Goal: Task Accomplishment & Management: Manage account settings

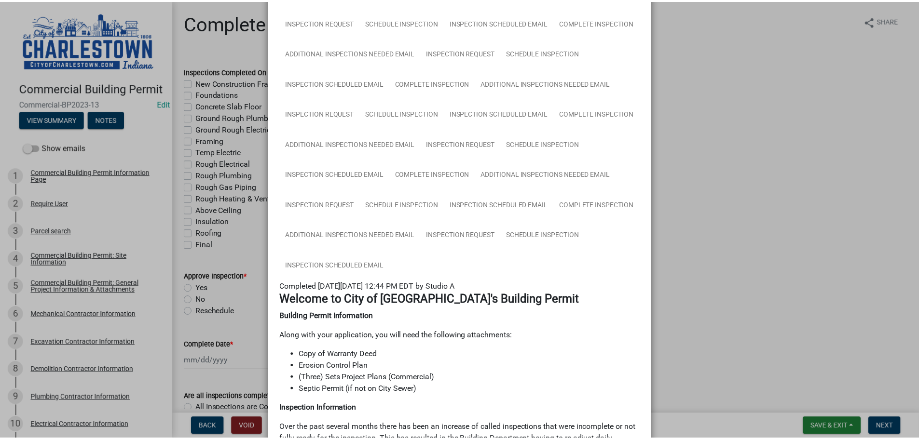
scroll to position [1157, 0]
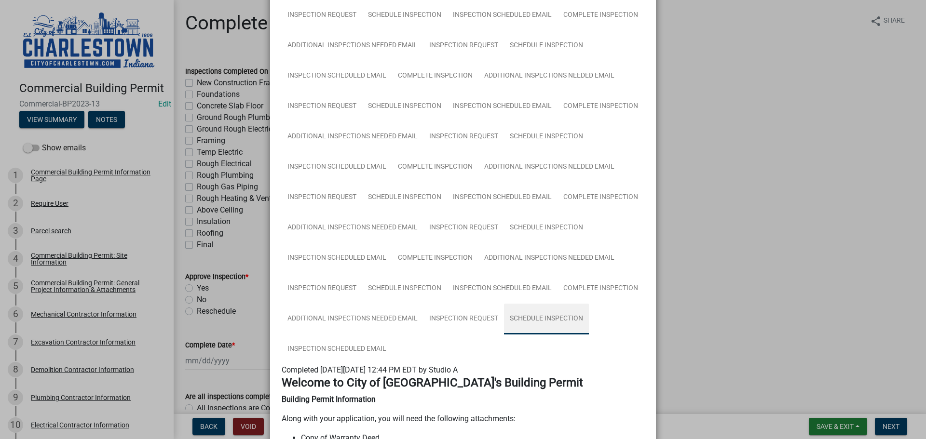
click at [538, 319] on link "Schedule Inspection" at bounding box center [546, 319] width 85 height 31
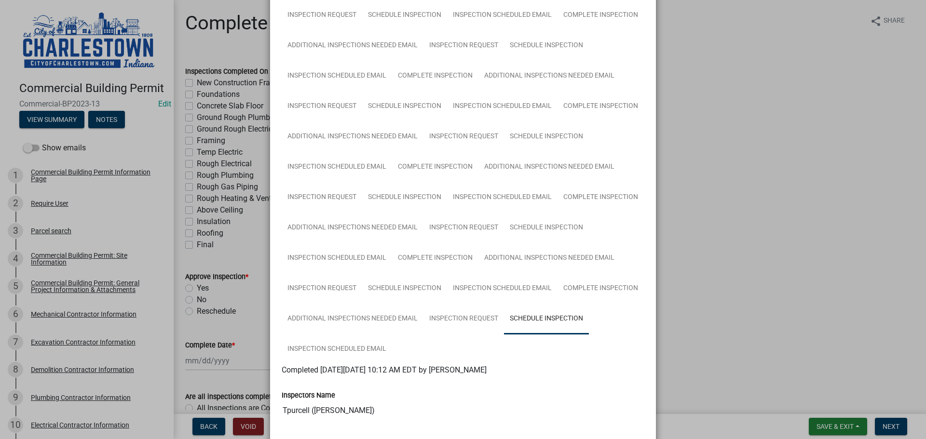
click at [794, 78] on ngb-modal-window "Summary × Printer Friendly Commercial Building Permit Information Page Parcel s…" at bounding box center [463, 219] width 926 height 439
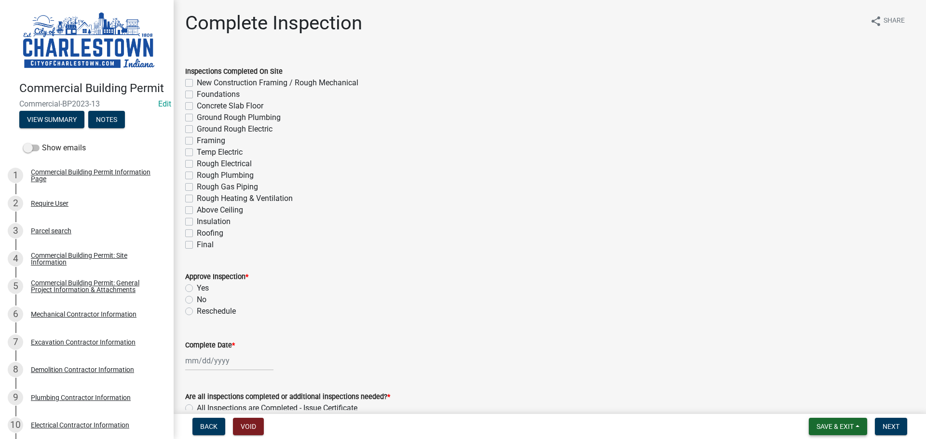
click at [837, 429] on span "Save & Exit" at bounding box center [834, 427] width 37 height 8
click at [824, 405] on button "Save & Exit" at bounding box center [828, 401] width 77 height 23
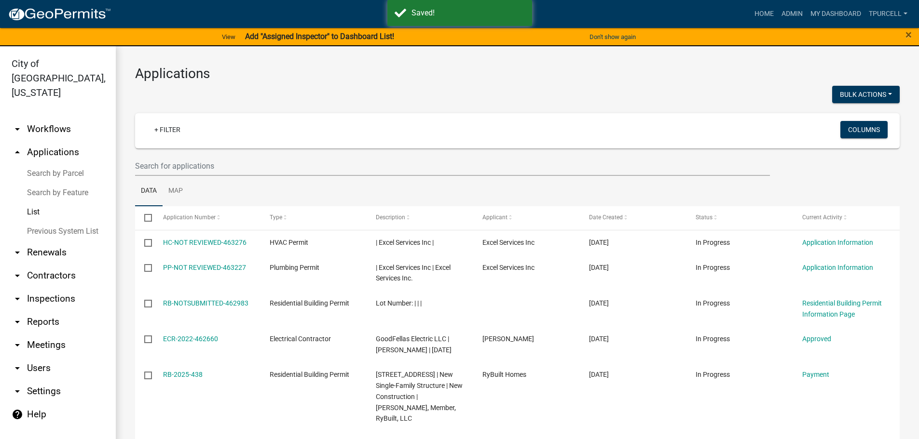
click at [35, 203] on link "List" at bounding box center [58, 212] width 116 height 19
drag, startPoint x: 172, startPoint y: 166, endPoint x: 184, endPoint y: 162, distance: 12.7
click at [175, 165] on input "text" at bounding box center [452, 166] width 635 height 20
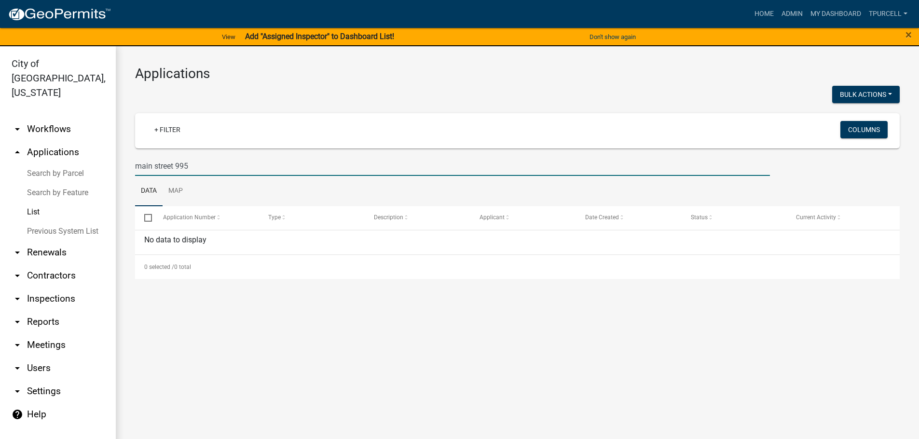
click at [174, 165] on input "main street 995" at bounding box center [452, 166] width 635 height 20
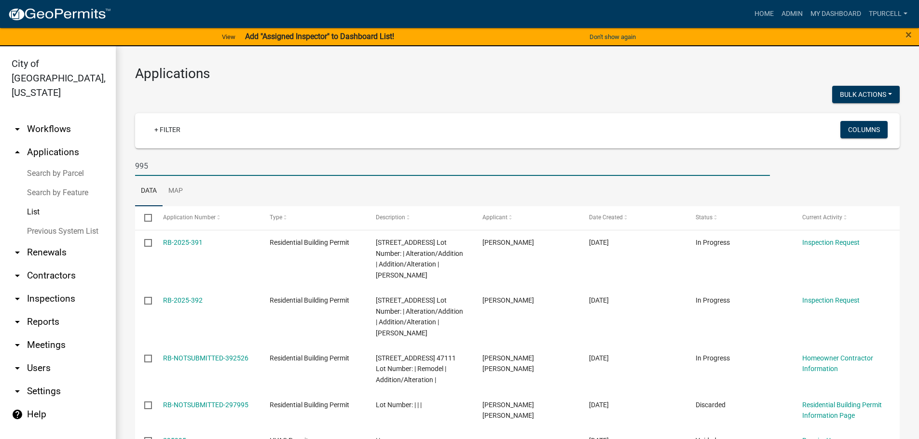
click at [146, 165] on input "995" at bounding box center [452, 166] width 635 height 20
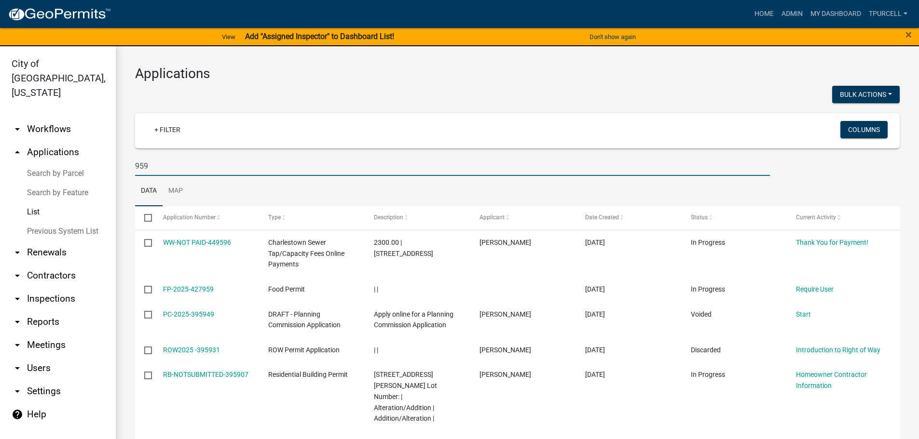
drag, startPoint x: 171, startPoint y: 170, endPoint x: 177, endPoint y: 169, distance: 6.8
click at [171, 170] on input "959" at bounding box center [452, 166] width 635 height 20
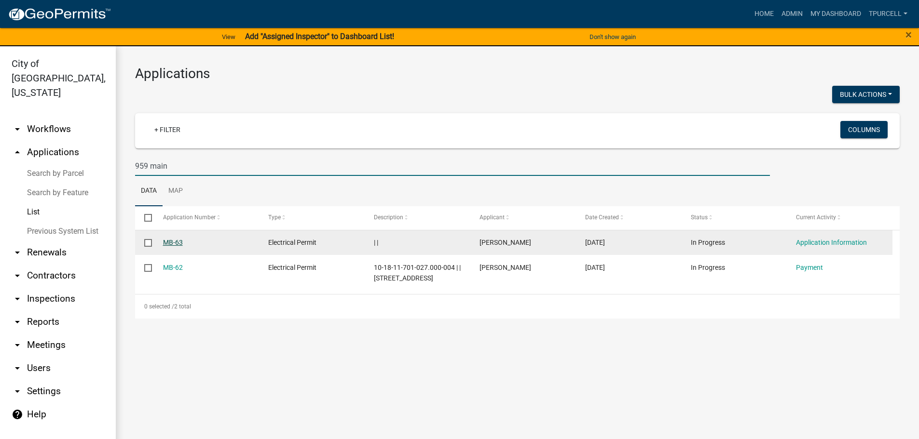
type input "959 main"
click at [178, 241] on link "MB-63" at bounding box center [173, 243] width 20 height 8
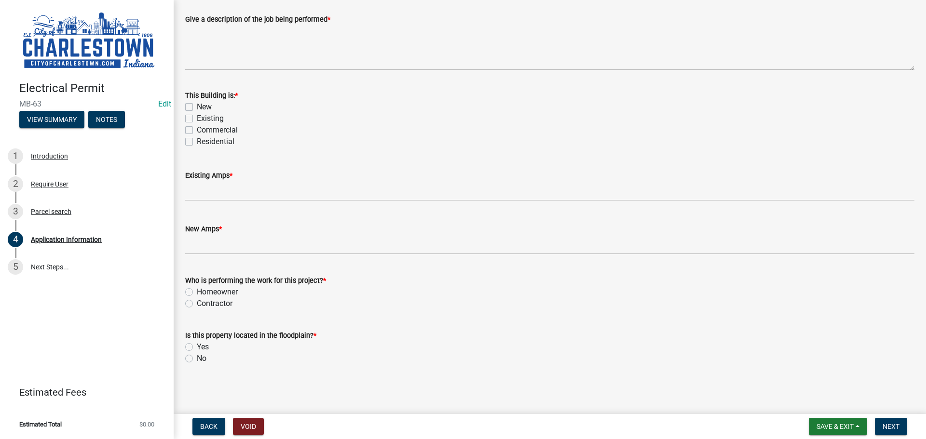
scroll to position [341, 0]
click at [821, 425] on span "Save & Exit" at bounding box center [834, 427] width 37 height 8
click at [809, 400] on button "Save & Exit" at bounding box center [828, 401] width 77 height 23
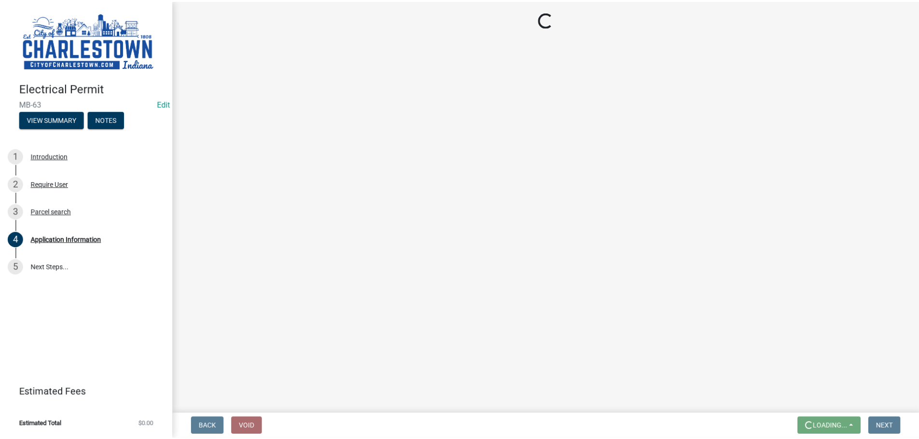
scroll to position [0, 0]
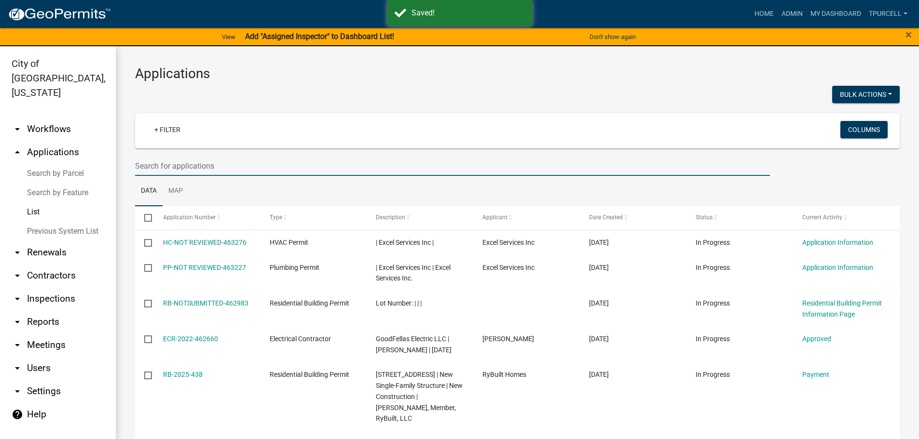
click at [209, 163] on input "text" at bounding box center [452, 166] width 635 height 20
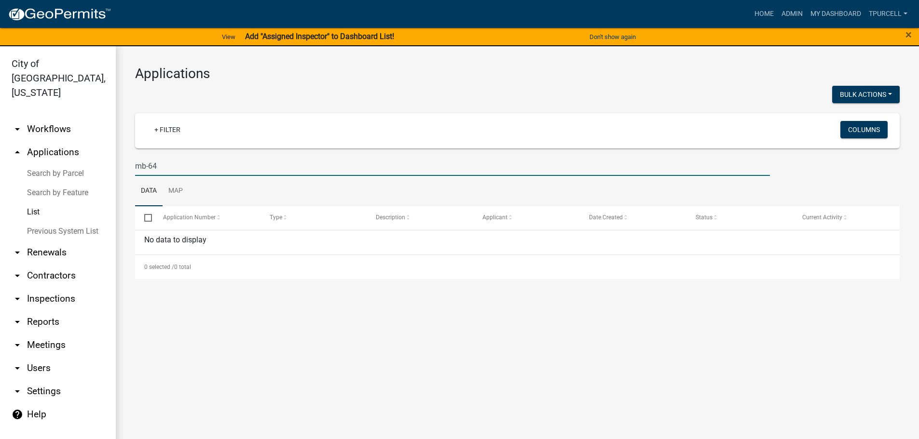
click at [145, 166] on input "mb-64" at bounding box center [452, 166] width 635 height 20
drag, startPoint x: 208, startPoint y: 169, endPoint x: 261, endPoint y: 159, distance: 54.0
click at [213, 166] on input "MB-64" at bounding box center [452, 166] width 635 height 20
type input "M"
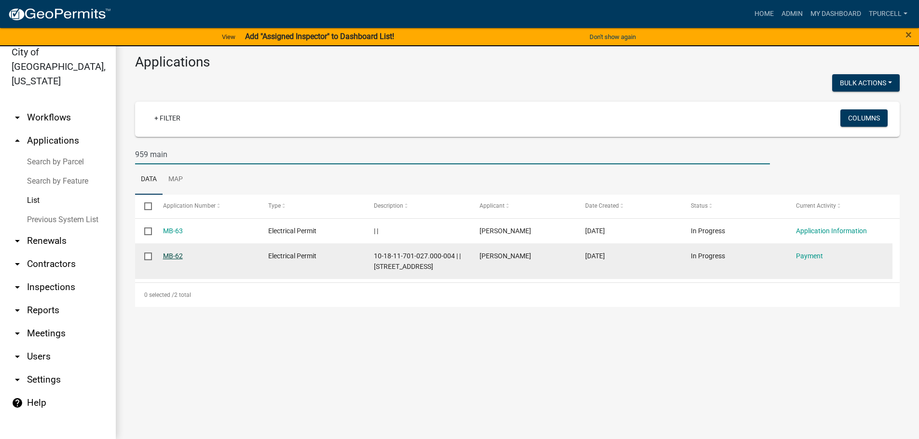
type input "959 main"
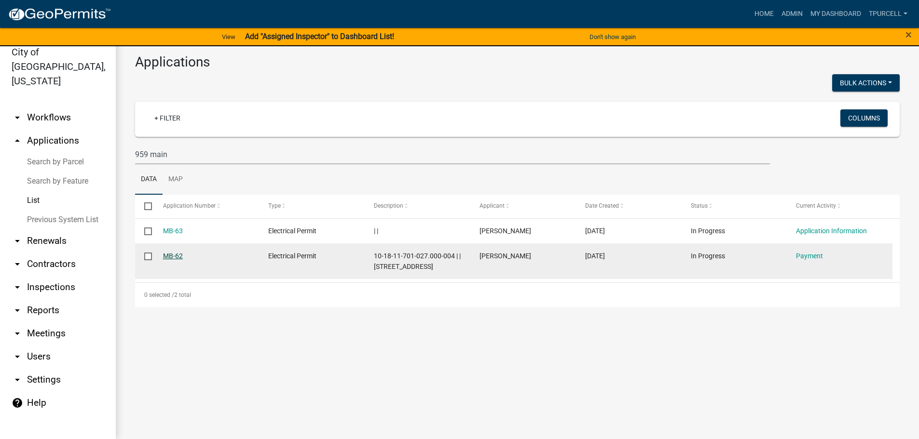
click at [176, 254] on link "MB-62" at bounding box center [173, 256] width 20 height 8
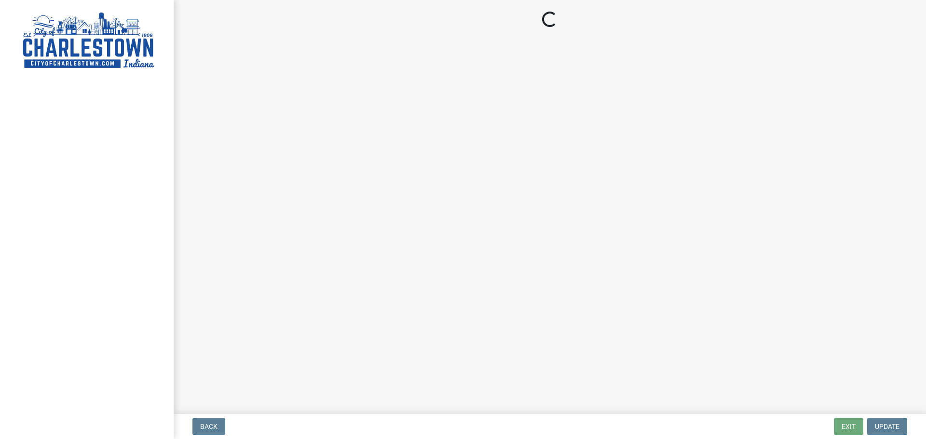
select select "3: 3"
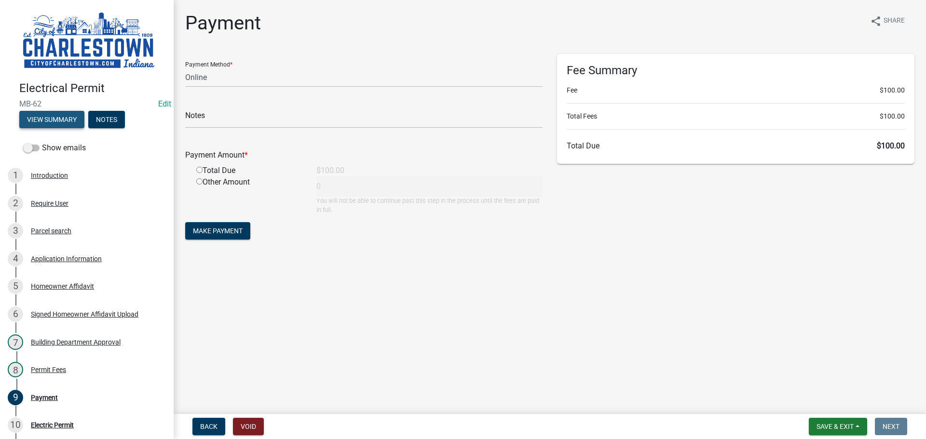
click at [60, 118] on button "View Summary" at bounding box center [51, 119] width 65 height 17
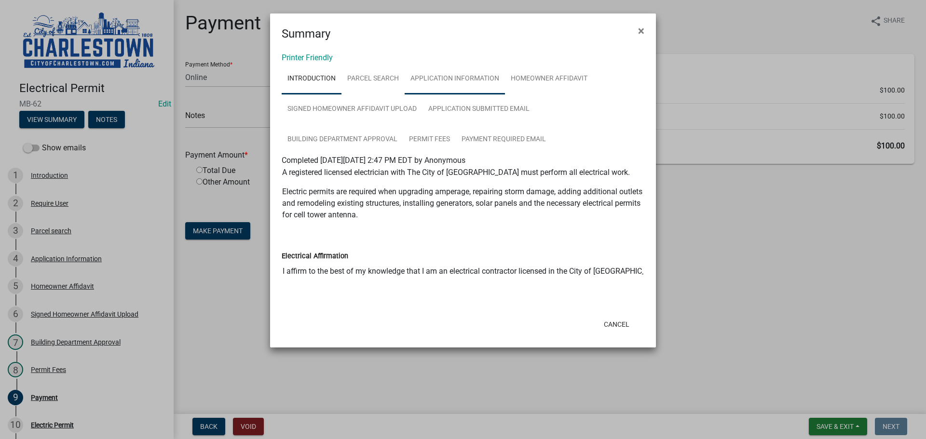
click at [451, 75] on link "Application Information" at bounding box center [455, 79] width 100 height 31
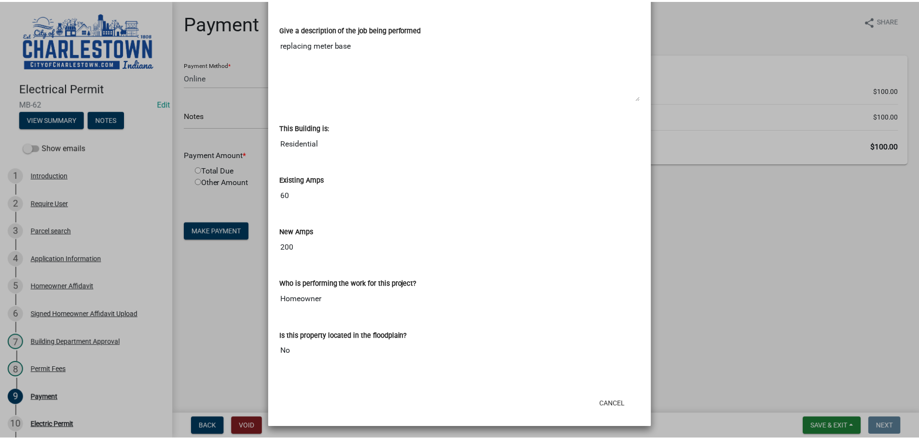
scroll to position [443, 0]
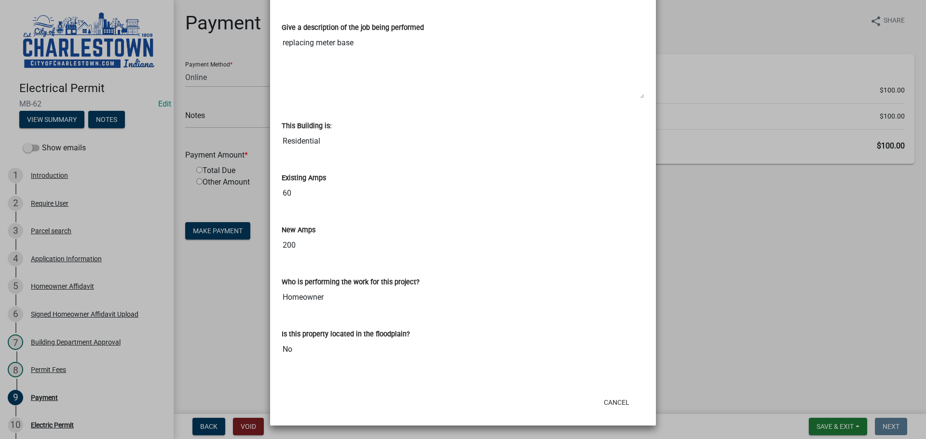
click at [198, 170] on ngb-modal-window "Summary × Printer Friendly Introduction Parcel search Application Information H…" at bounding box center [463, 219] width 926 height 439
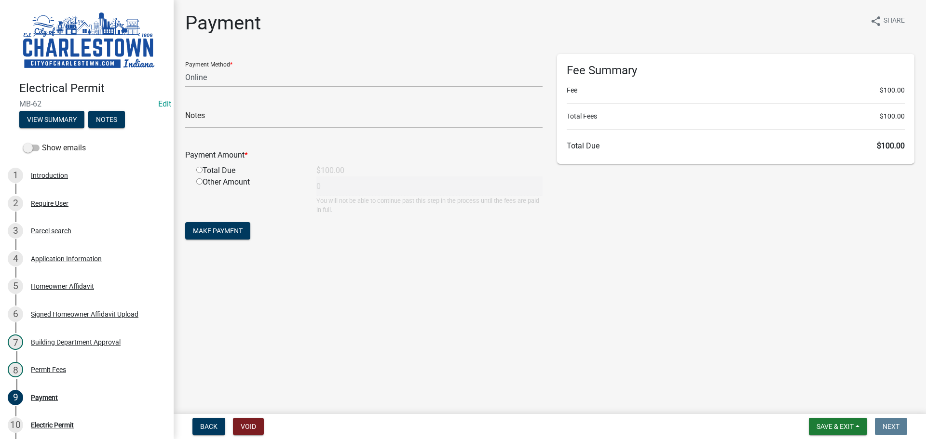
click at [200, 170] on input "radio" at bounding box center [199, 170] width 6 height 6
radio input "true"
type input "100"
click at [64, 112] on button "View Summary" at bounding box center [51, 119] width 65 height 17
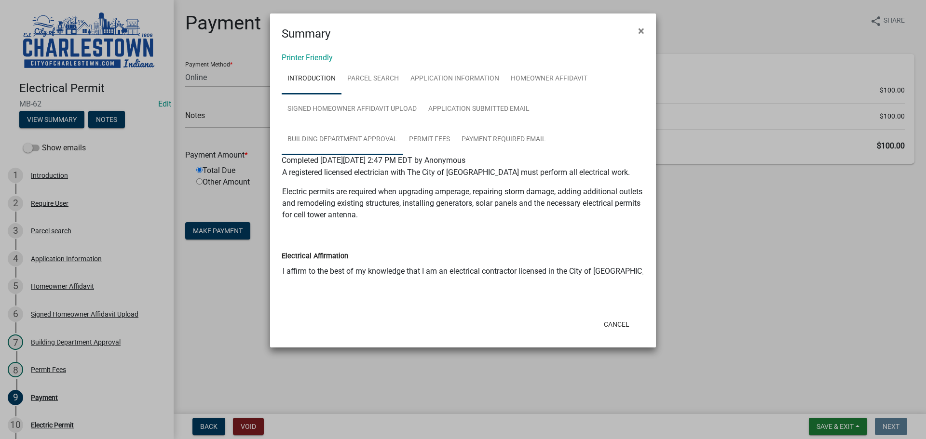
click at [371, 138] on link "Building Department Approval" at bounding box center [343, 139] width 122 height 31
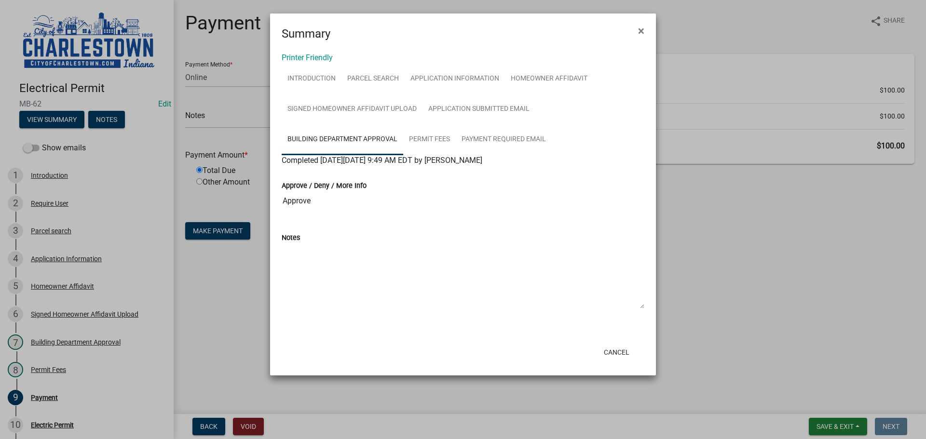
click at [739, 272] on ngb-modal-window "Summary × Printer Friendly Introduction Parcel search Application Information H…" at bounding box center [463, 219] width 926 height 439
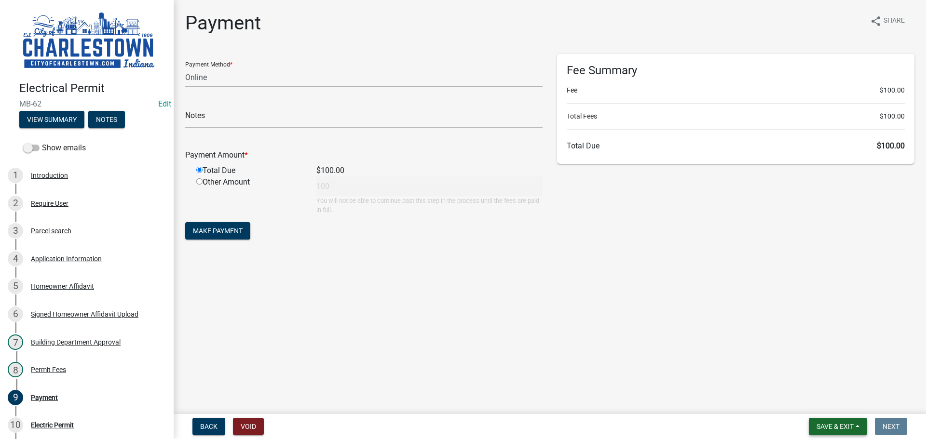
click at [824, 421] on button "Save & Exit" at bounding box center [838, 426] width 58 height 17
click at [814, 401] on button "Save & Exit" at bounding box center [828, 401] width 77 height 23
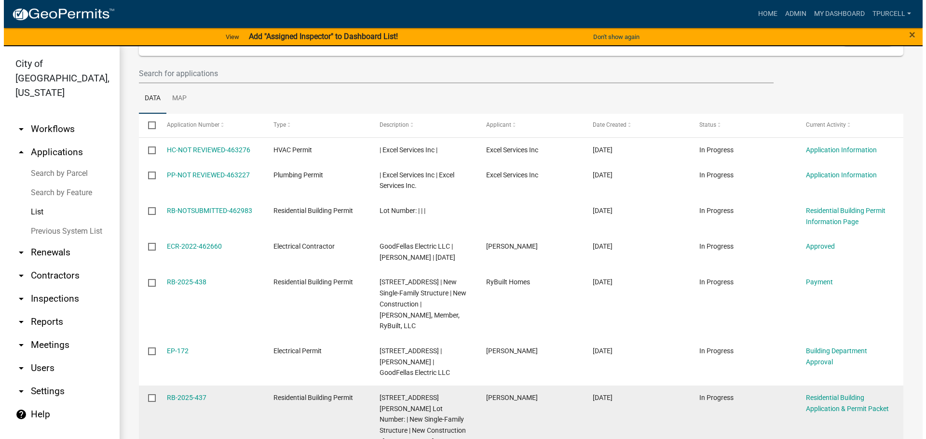
scroll to position [96, 0]
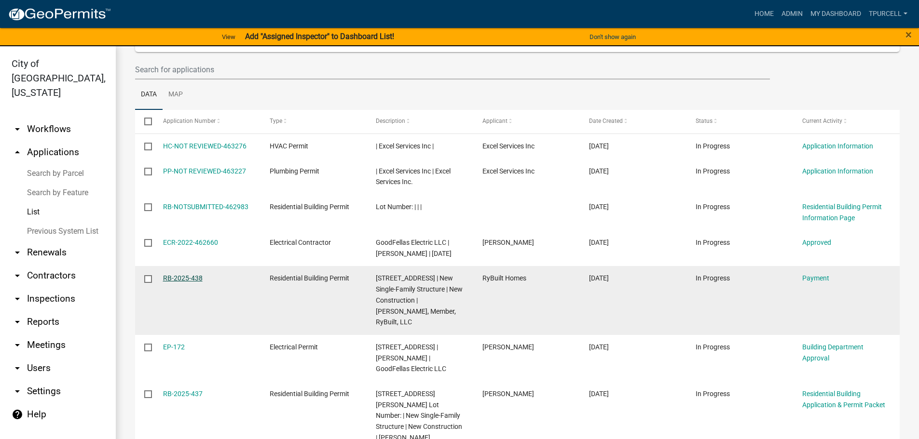
click at [193, 282] on link "RB-2025-438" at bounding box center [183, 278] width 40 height 8
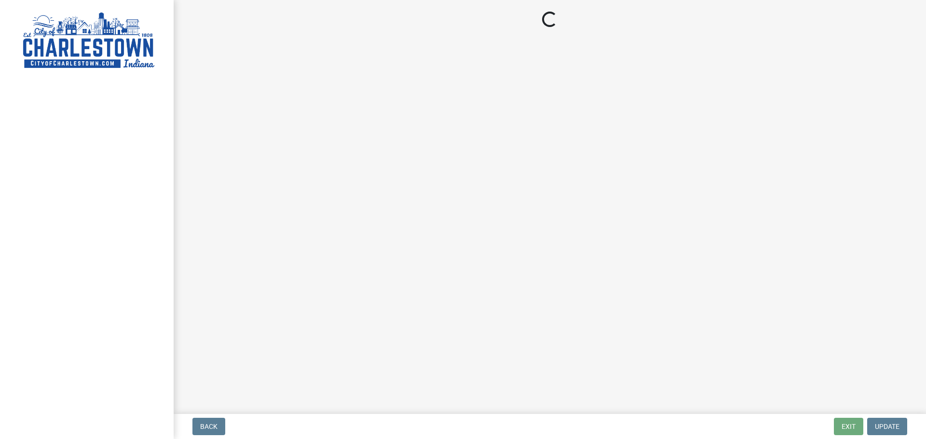
select select "3: 3"
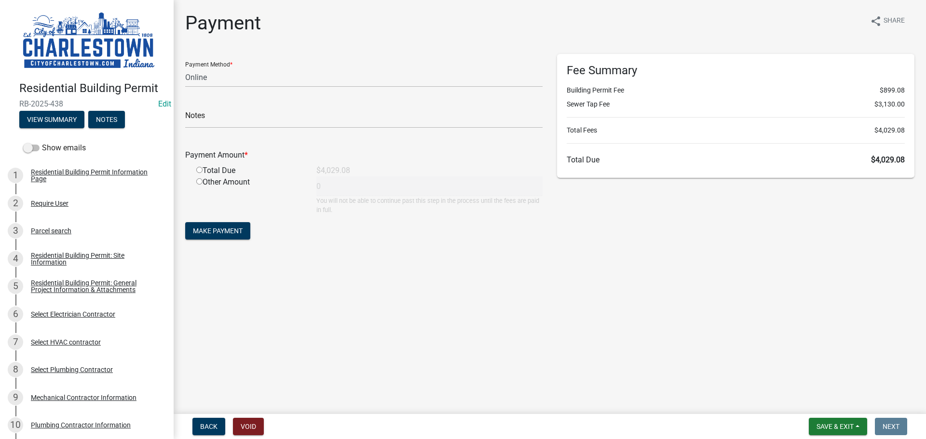
click at [198, 169] on input "radio" at bounding box center [199, 170] width 6 height 6
radio input "true"
type input "4029.08"
click at [825, 430] on span "Save & Exit" at bounding box center [834, 427] width 37 height 8
click at [821, 402] on button "Save & Exit" at bounding box center [828, 401] width 77 height 23
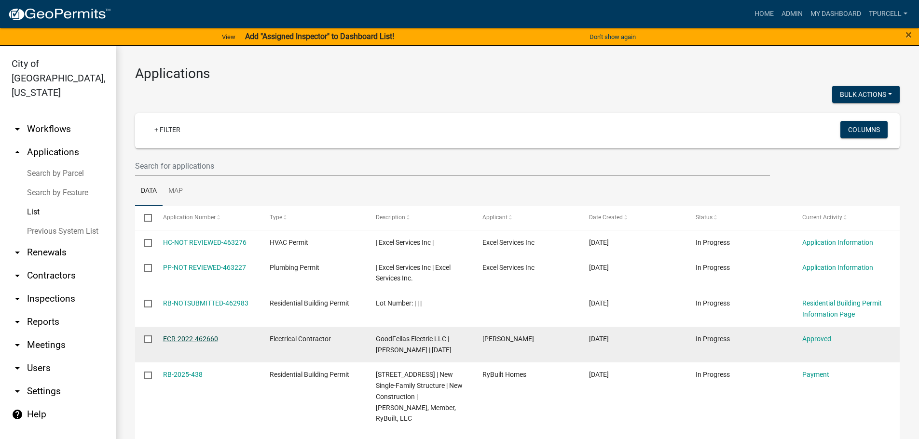
click at [182, 339] on link "ECR-2022-462660" at bounding box center [190, 339] width 55 height 8
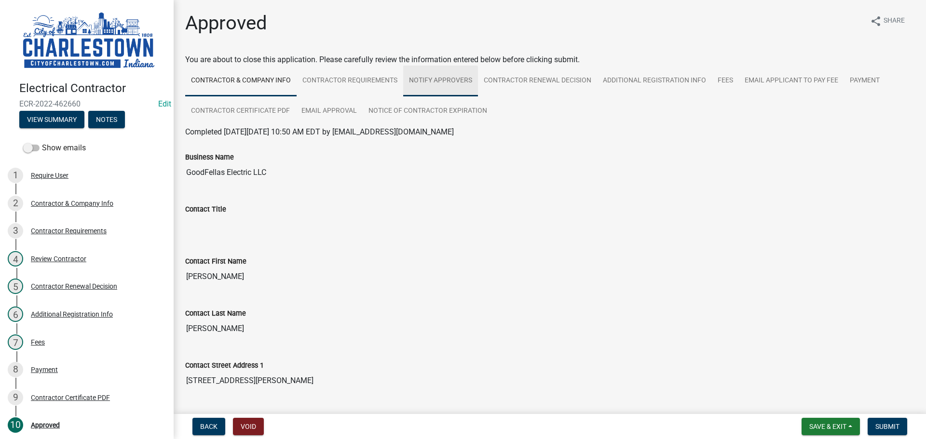
click at [448, 80] on link "Notify Approvers" at bounding box center [440, 81] width 75 height 31
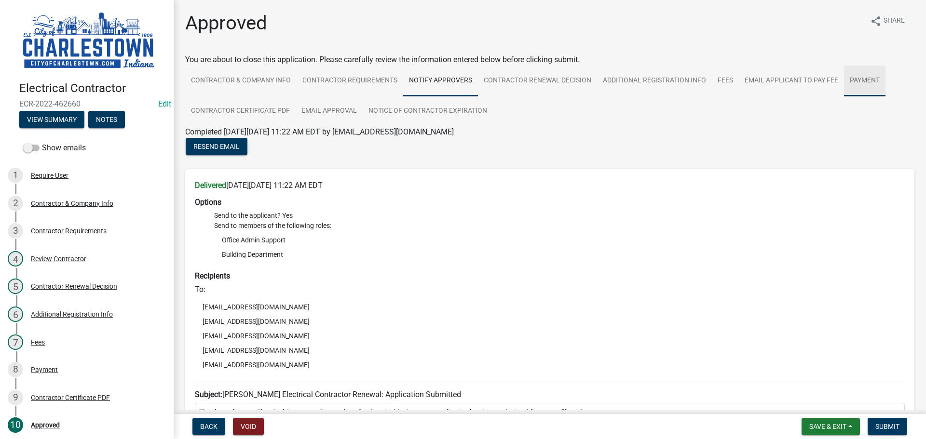
click at [875, 80] on link "Payment" at bounding box center [864, 81] width 41 height 31
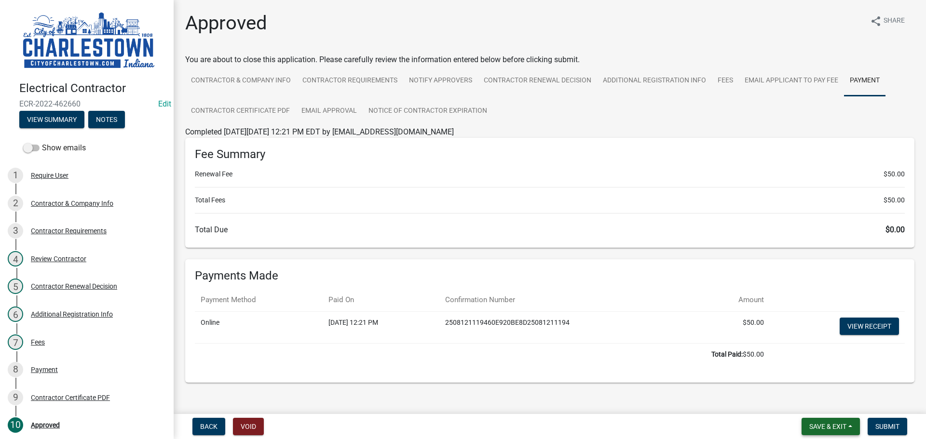
click at [819, 432] on button "Save & Exit" at bounding box center [830, 426] width 58 height 17
click at [809, 401] on button "Save & Exit" at bounding box center [821, 401] width 77 height 23
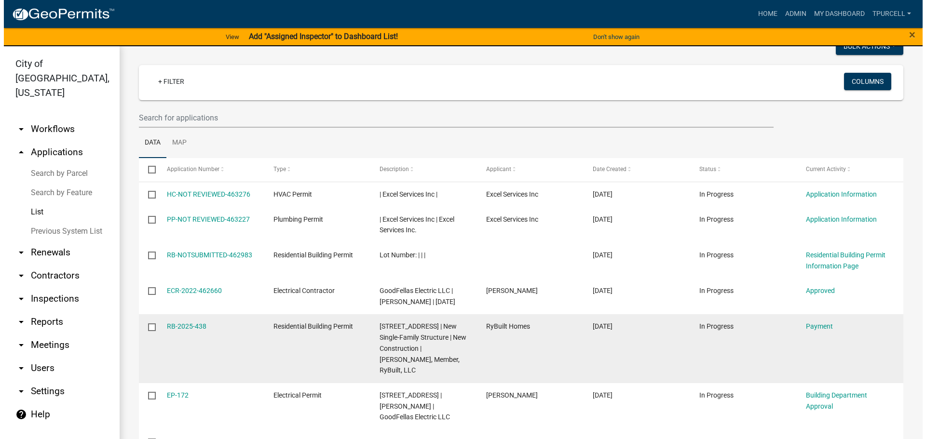
scroll to position [96, 0]
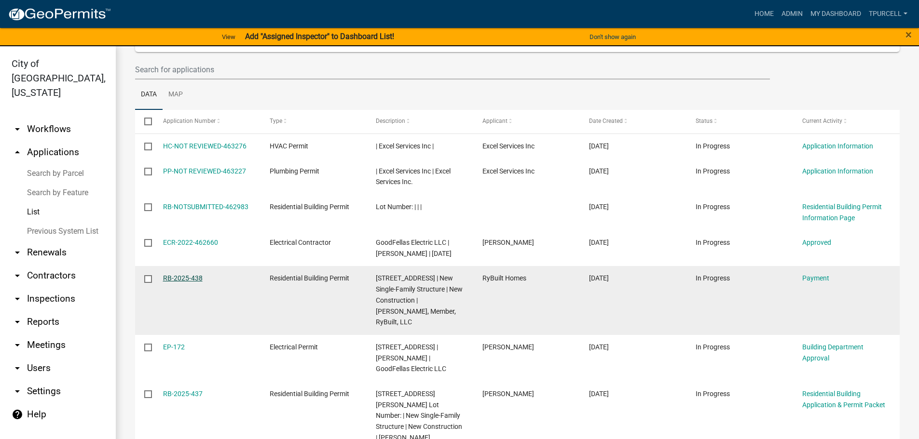
click at [183, 282] on link "RB-2025-438" at bounding box center [183, 278] width 40 height 8
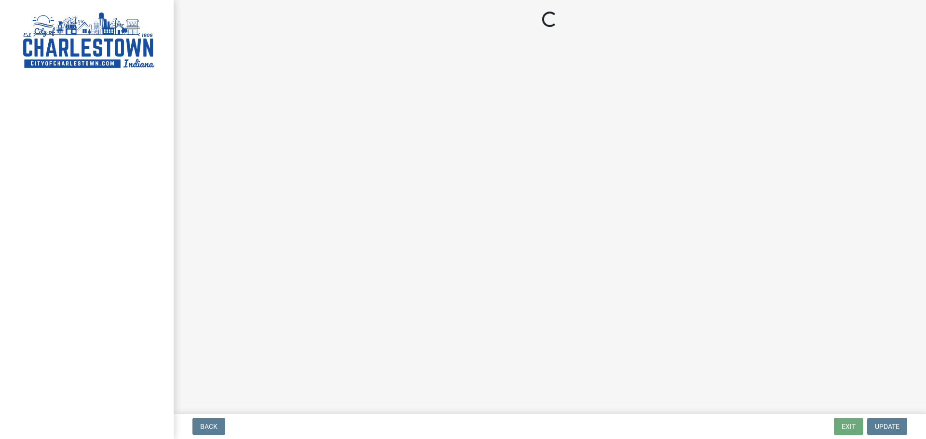
select select "3: 3"
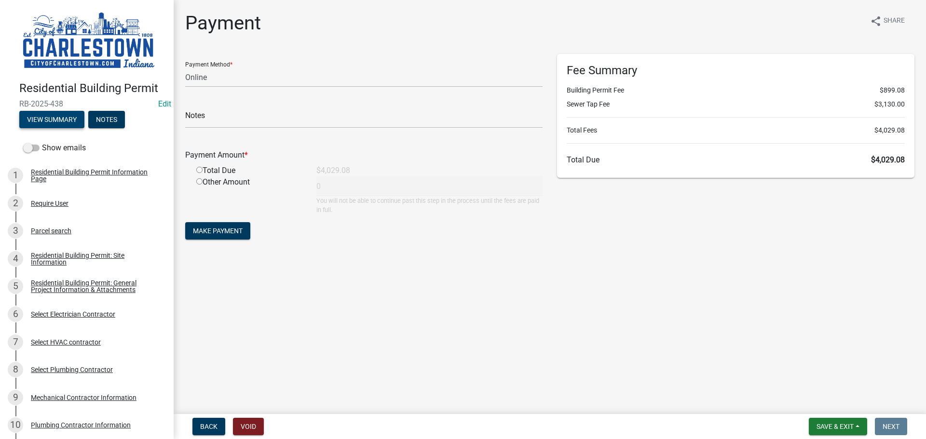
click at [56, 119] on button "View Summary" at bounding box center [51, 119] width 65 height 17
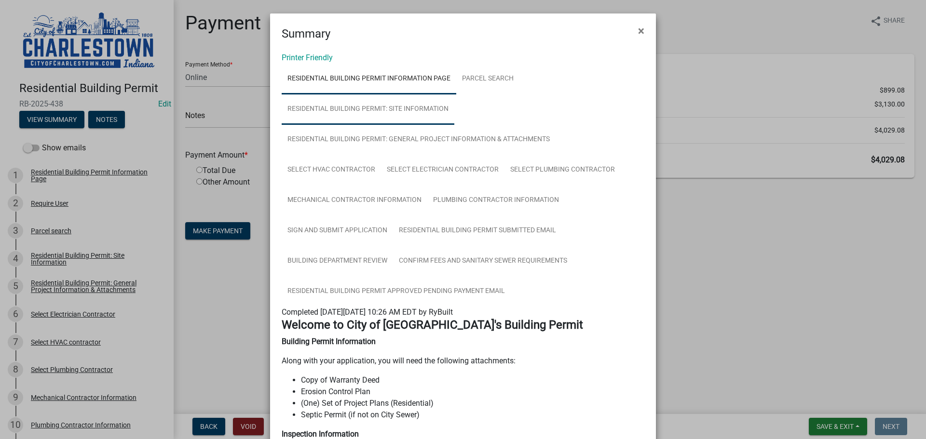
click at [433, 104] on link "Residential Building Permit: Site Information" at bounding box center [368, 109] width 173 height 31
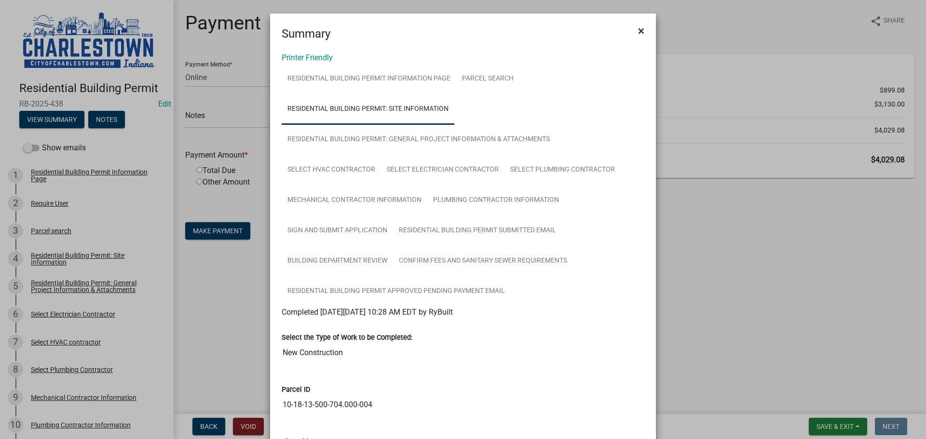
click at [640, 33] on span "×" at bounding box center [641, 31] width 6 height 14
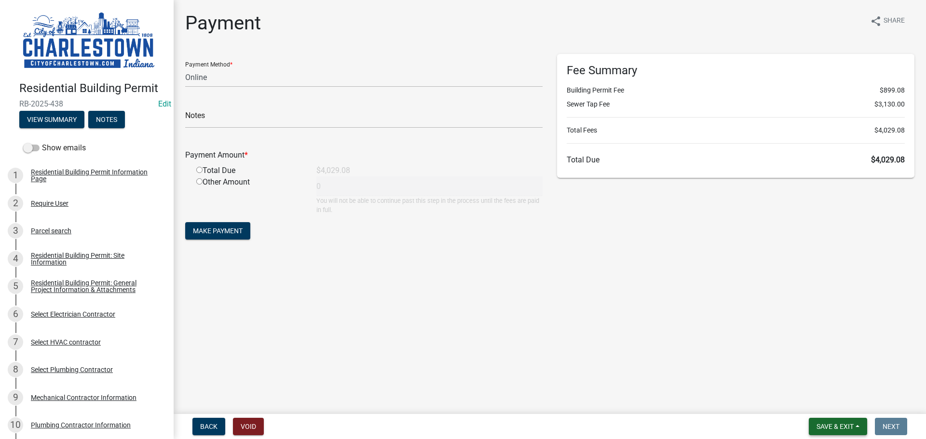
click at [823, 424] on span "Save & Exit" at bounding box center [834, 427] width 37 height 8
click at [817, 403] on button "Save & Exit" at bounding box center [828, 401] width 77 height 23
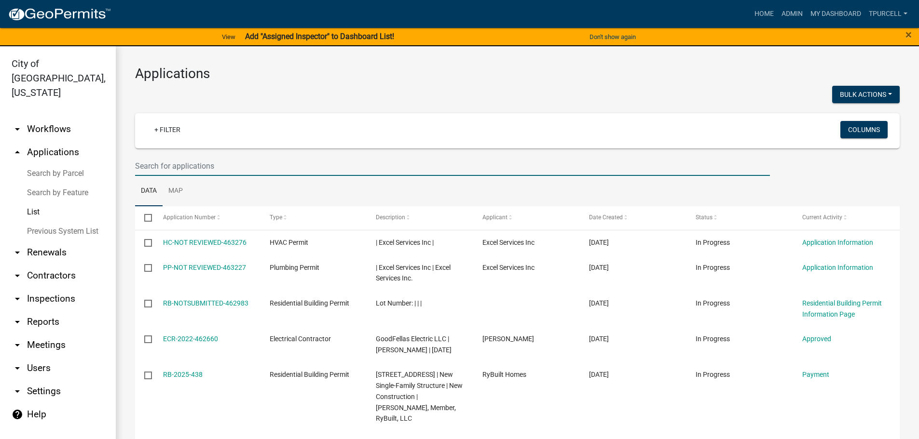
click at [189, 167] on input "text" at bounding box center [452, 166] width 635 height 20
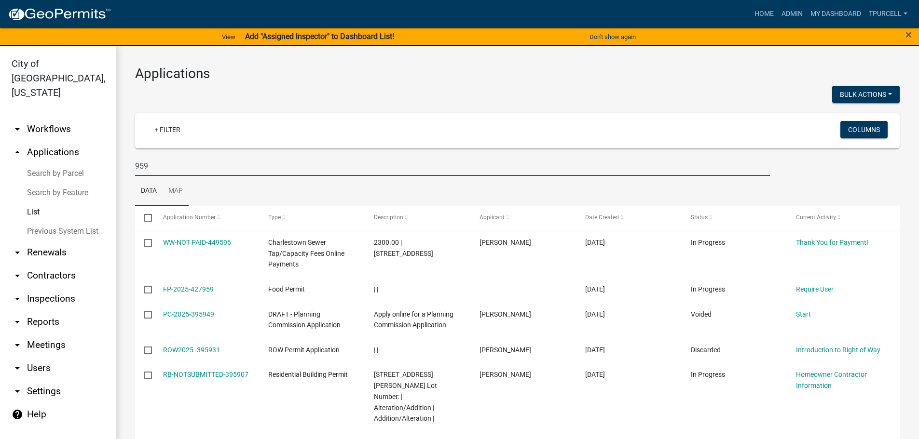
type input "959 main"
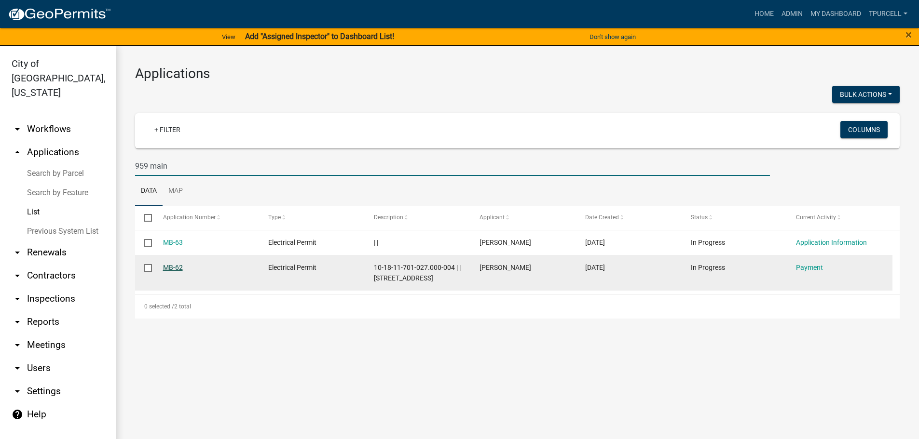
click at [172, 265] on link "MB-62" at bounding box center [173, 268] width 20 height 8
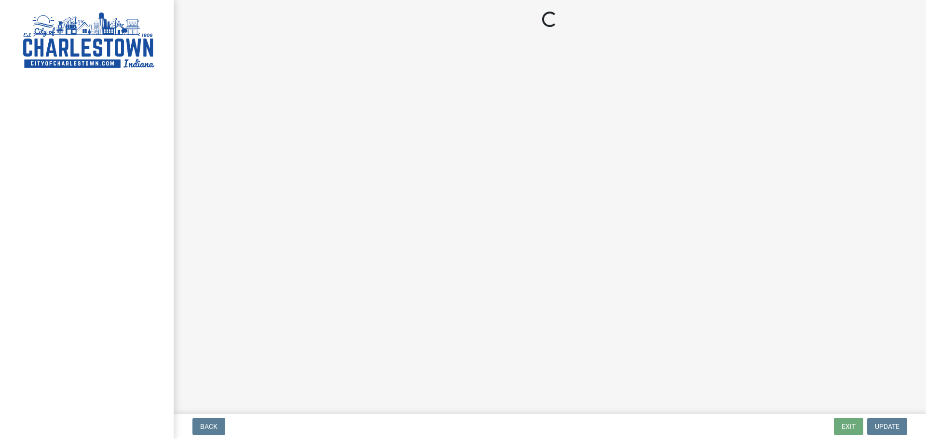
select select "3: 3"
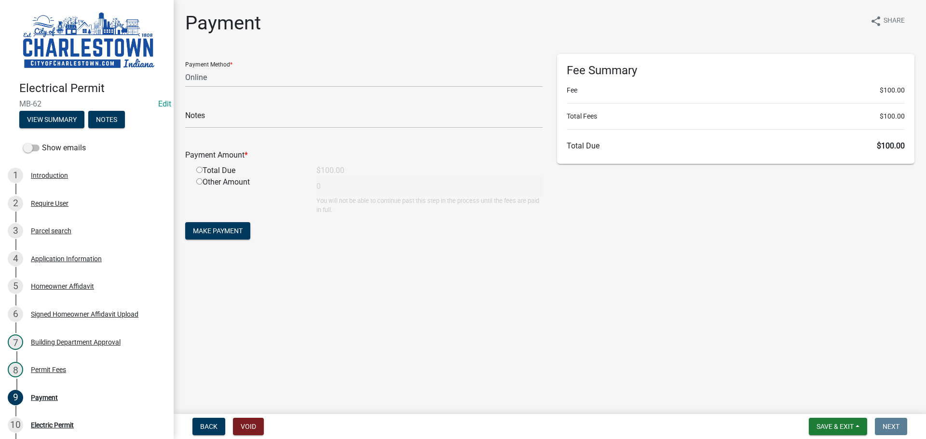
click at [201, 167] on input "radio" at bounding box center [199, 170] width 6 height 6
radio input "true"
type input "100"
click at [846, 429] on span "Save & Exit" at bounding box center [834, 427] width 37 height 8
click at [57, 115] on button "View Summary" at bounding box center [51, 119] width 65 height 17
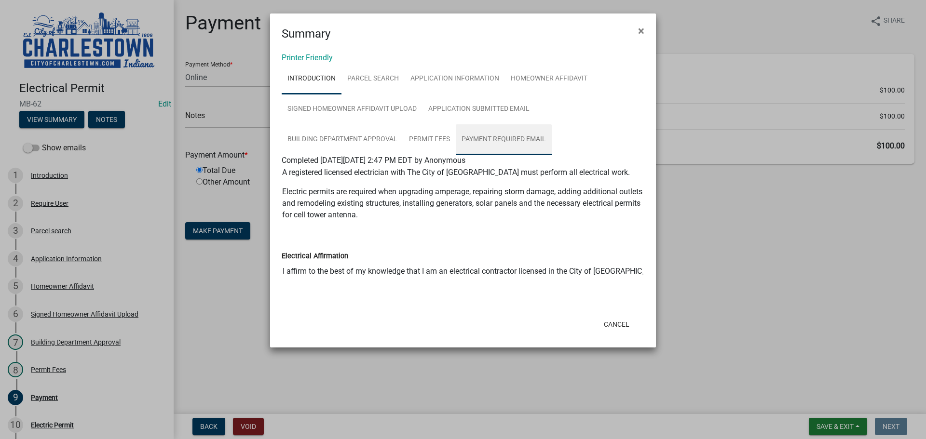
click at [496, 138] on link "Payment Required Email" at bounding box center [504, 139] width 96 height 31
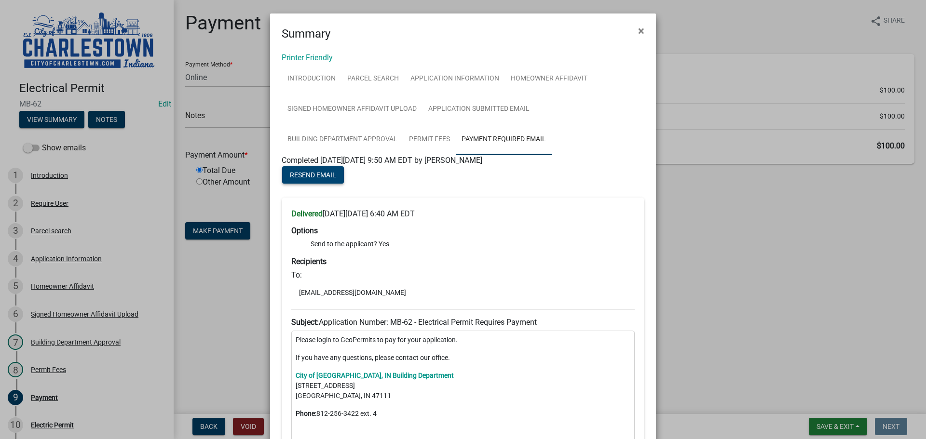
click at [316, 171] on span "Resend Email" at bounding box center [313, 175] width 46 height 8
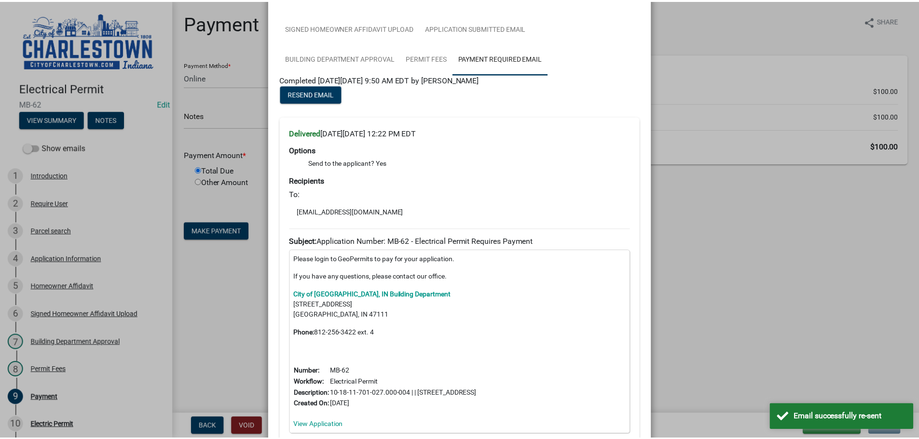
scroll to position [96, 0]
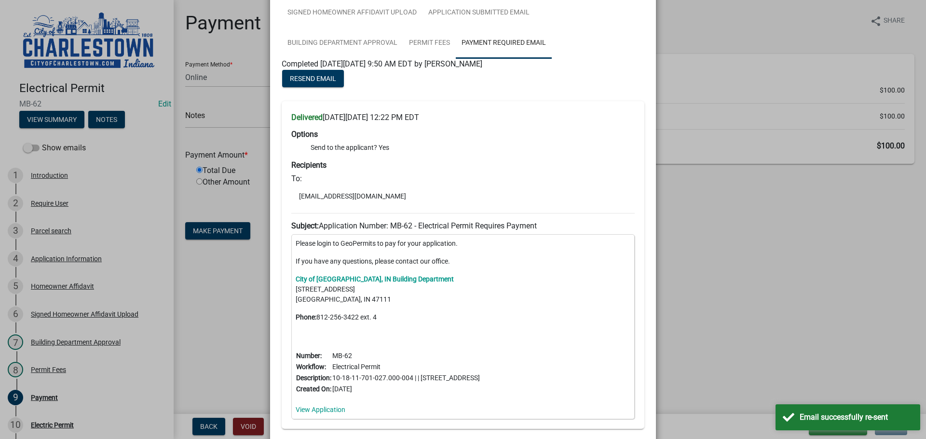
click at [731, 309] on ngb-modal-window "Summary × Printer Friendly Introduction Parcel search Application Information H…" at bounding box center [463, 219] width 926 height 439
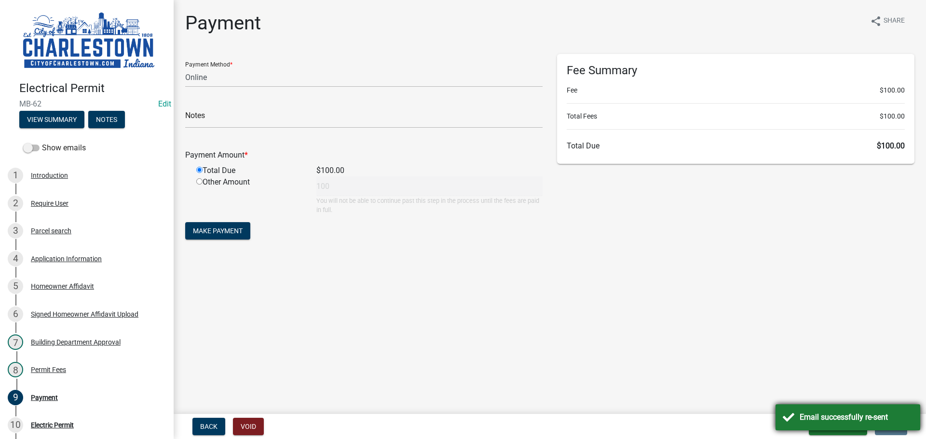
click at [832, 418] on div "Email successfully re-sent" at bounding box center [856, 418] width 113 height 12
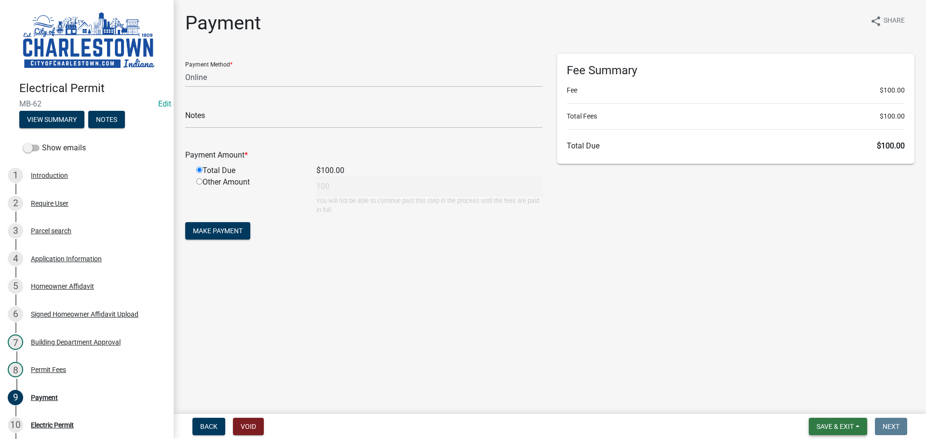
click at [838, 425] on span "Save & Exit" at bounding box center [834, 427] width 37 height 8
click at [825, 404] on button "Save & Exit" at bounding box center [828, 401] width 77 height 23
